Goal: Transaction & Acquisition: Purchase product/service

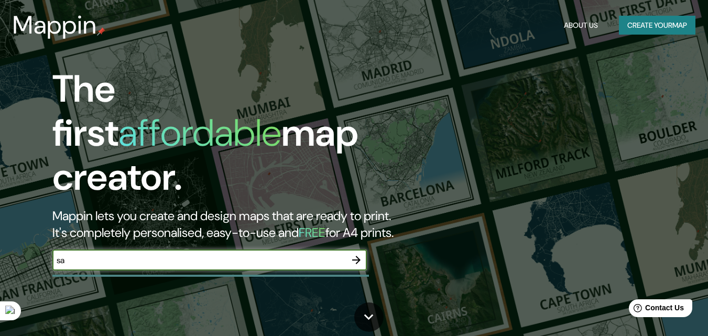
type input "s"
click at [671, 16] on button "Create your map" at bounding box center [657, 25] width 77 height 19
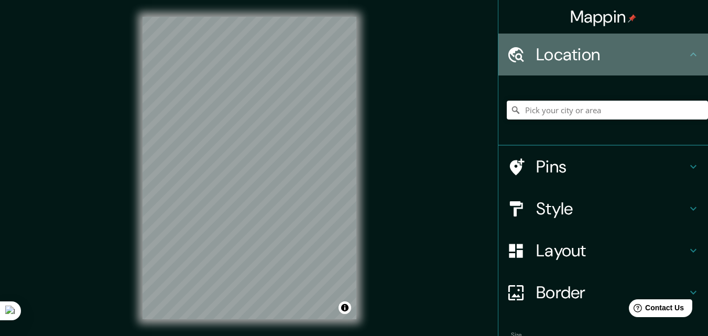
click at [601, 46] on h4 "Location" at bounding box center [611, 54] width 151 height 21
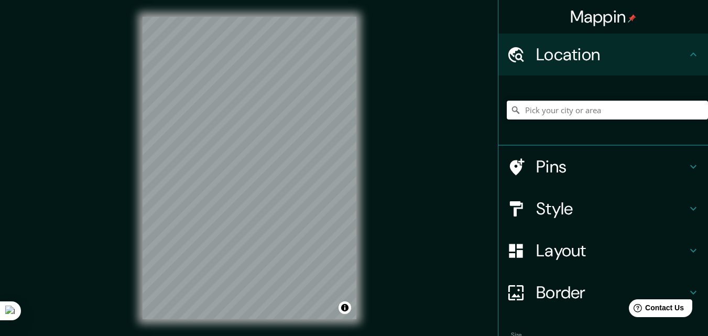
click at [589, 106] on input "Pick your city or area" at bounding box center [607, 110] width 201 height 19
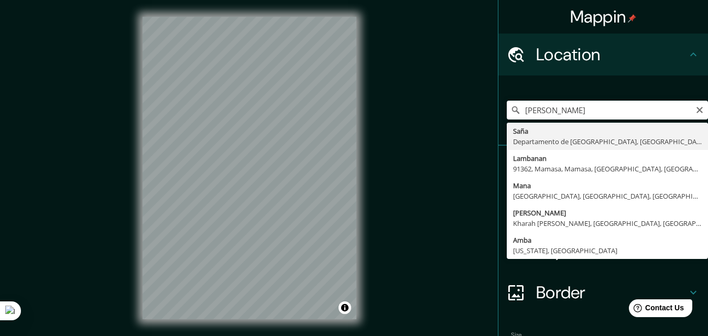
type input "Saña, Departamento de Lambayeque, [GEOGRAPHIC_DATA]"
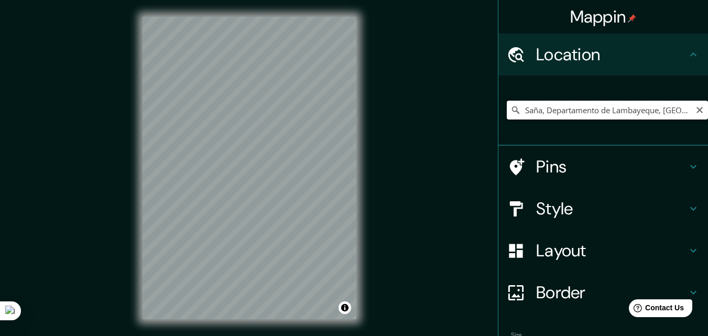
click at [571, 106] on input "Saña, Departamento de Lambayeque, [GEOGRAPHIC_DATA]" at bounding box center [607, 110] width 201 height 19
click at [637, 106] on input "Saña, Departamento de Lambayeque, [GEOGRAPHIC_DATA]" at bounding box center [607, 110] width 201 height 19
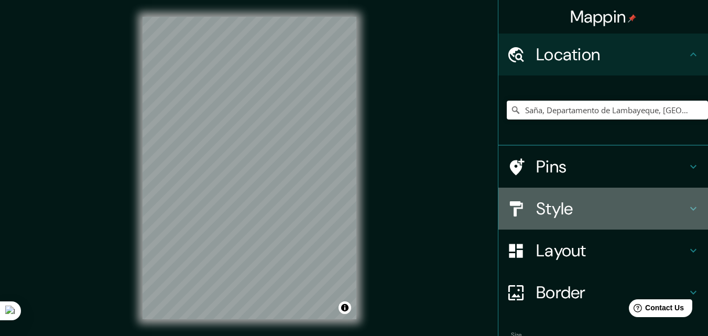
click at [654, 218] on h4 "Style" at bounding box center [611, 208] width 151 height 21
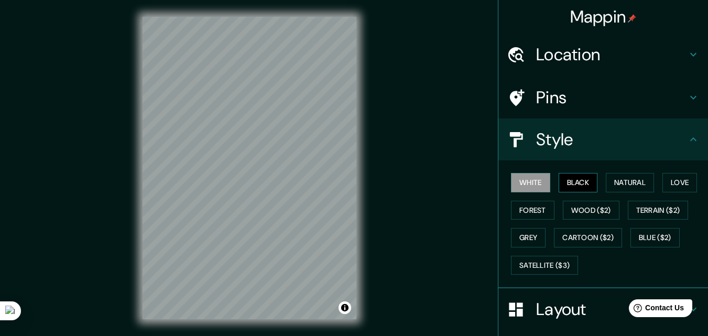
click at [573, 186] on button "Black" at bounding box center [578, 182] width 39 height 19
click at [619, 182] on button "Natural" at bounding box center [630, 182] width 48 height 19
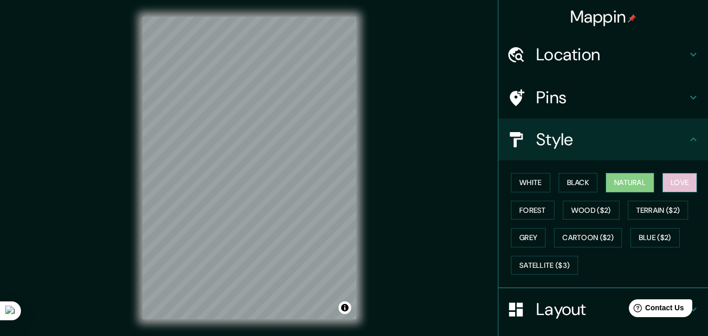
click at [675, 180] on button "Love" at bounding box center [679, 182] width 35 height 19
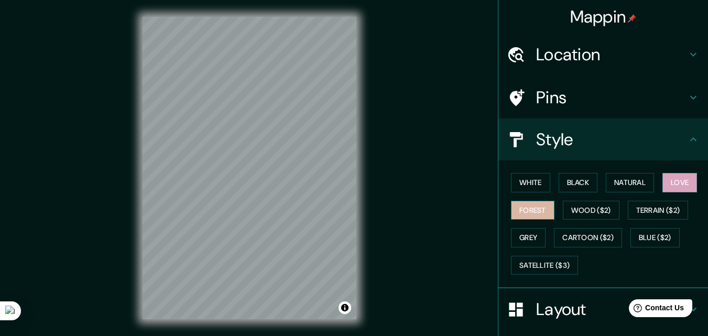
click at [545, 208] on button "Forest" at bounding box center [533, 210] width 44 height 19
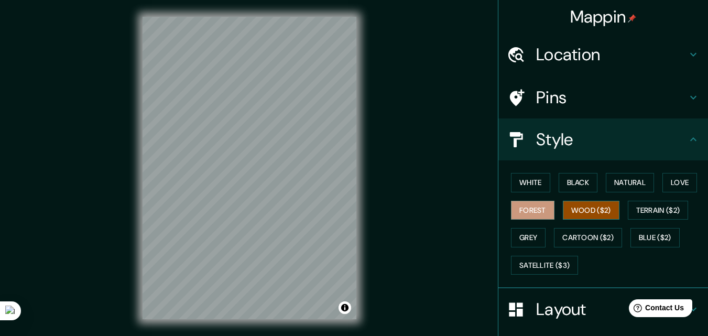
click at [591, 208] on button "Wood ($2)" at bounding box center [591, 210] width 57 height 19
click at [642, 213] on button "Terrain ($2)" at bounding box center [658, 210] width 61 height 19
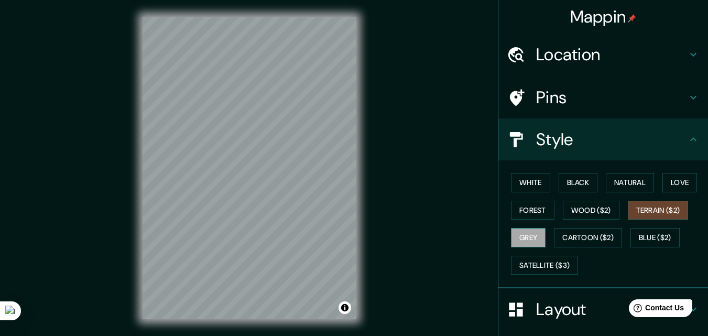
click at [532, 238] on button "Grey" at bounding box center [528, 237] width 35 height 19
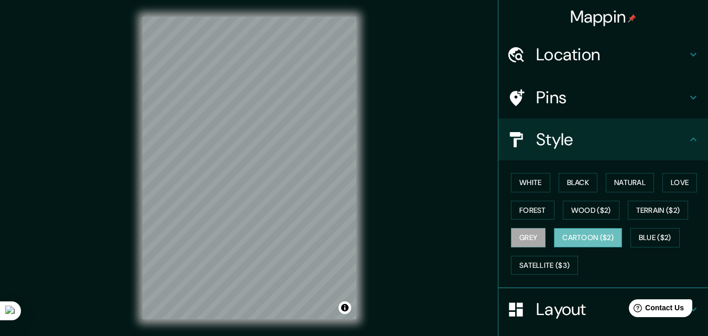
click at [574, 229] on button "Cartoon ($2)" at bounding box center [588, 237] width 68 height 19
click at [664, 232] on button "Blue ($2)" at bounding box center [654, 237] width 49 height 19
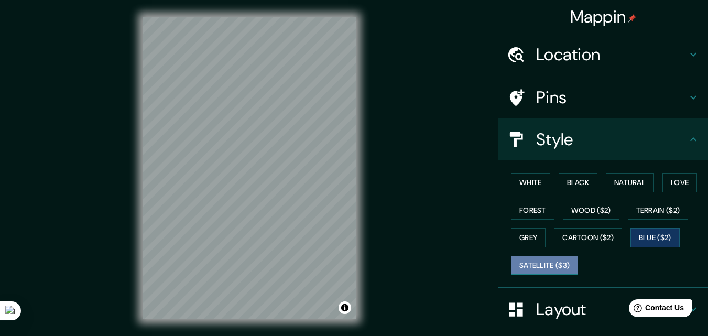
click at [565, 270] on button "Satellite ($3)" at bounding box center [544, 265] width 67 height 19
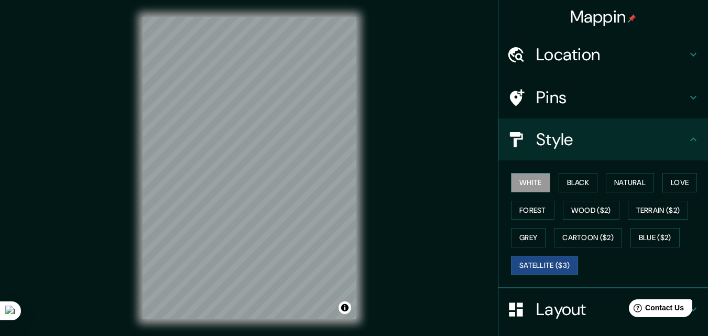
click at [534, 178] on button "White" at bounding box center [530, 182] width 39 height 19
